Goal: Transaction & Acquisition: Purchase product/service

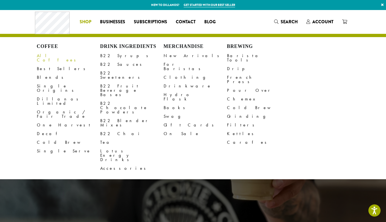
click at [46, 56] on link "All Coffees" at bounding box center [68, 58] width 63 height 13
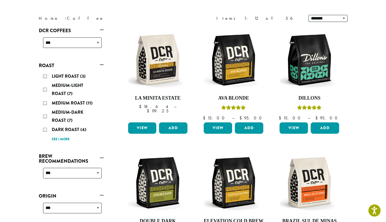
scroll to position [72, 0]
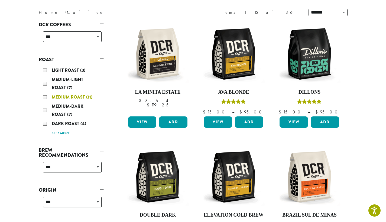
click at [44, 98] on div "Medium Roast (11)" at bounding box center [72, 97] width 59 height 8
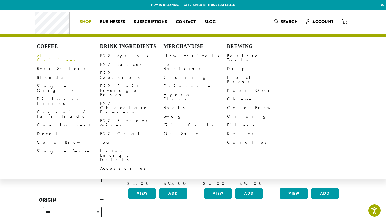
click at [48, 59] on link "All Coffees" at bounding box center [68, 58] width 63 height 13
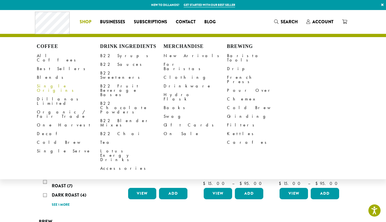
click at [43, 82] on link "Single Origins" at bounding box center [68, 88] width 63 height 13
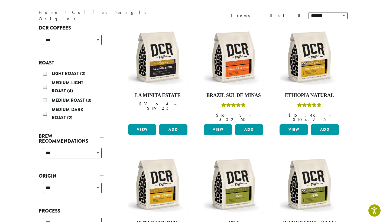
scroll to position [72, 0]
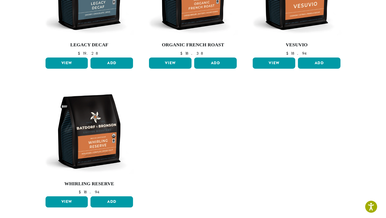
scroll to position [340, 0]
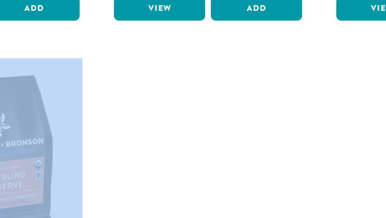
drag, startPoint x: 43, startPoint y: 70, endPoint x: 73, endPoint y: 62, distance: 31.0
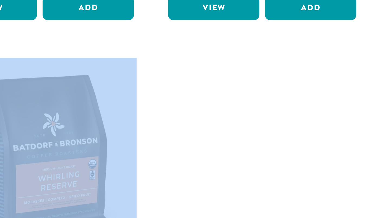
scroll to position [341, 0]
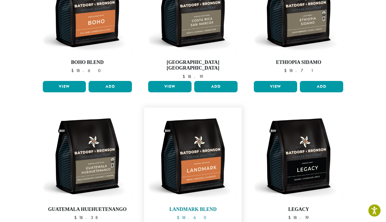
scroll to position [87, 0]
